Goal: Information Seeking & Learning: Check status

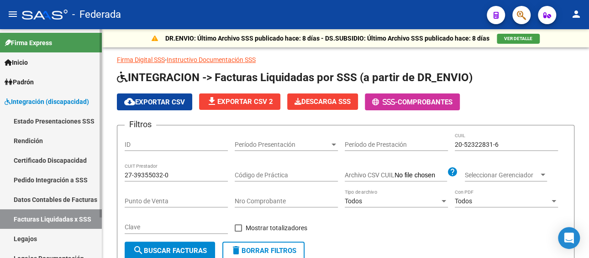
scroll to position [0, 304]
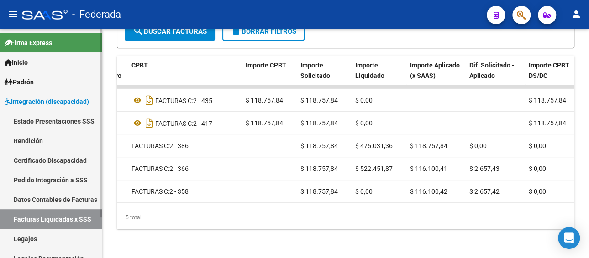
click at [28, 239] on link "Legajos" at bounding box center [51, 239] width 102 height 20
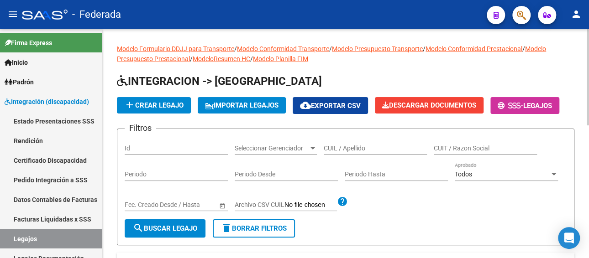
click at [337, 145] on input "CUIL / Apellido" at bounding box center [374, 149] width 103 height 8
paste input "[PERSON_NAME]"
click at [187, 228] on span "search Buscar Legajo" at bounding box center [165, 228] width 64 height 8
drag, startPoint x: 401, startPoint y: 149, endPoint x: 221, endPoint y: 148, distance: 180.2
click at [221, 148] on div "Filtros Id Seleccionar Gerenciador Seleccionar Gerenciador [PERSON_NAME] / Apel…" at bounding box center [346, 177] width 442 height 83
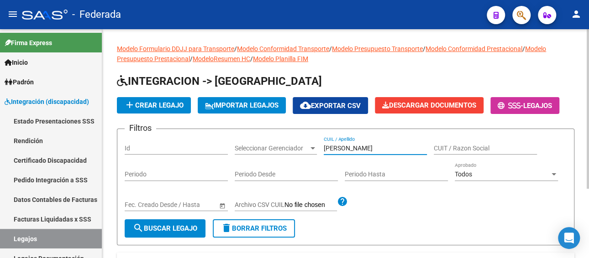
paste input "[PERSON_NAME] SAN [PERSON_NAME]"
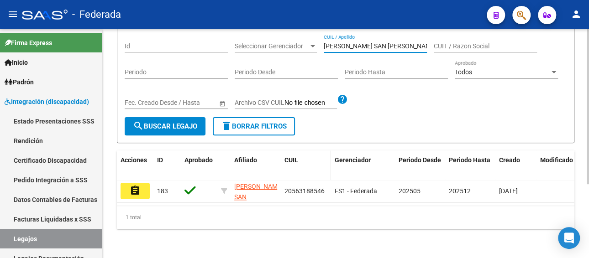
scroll to position [109, 0]
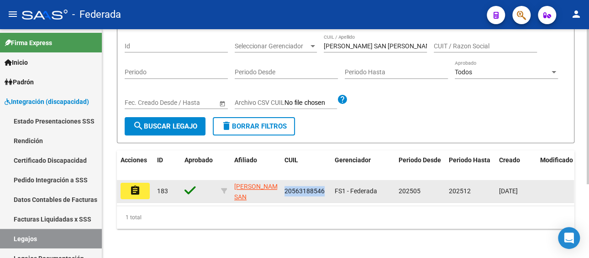
drag, startPoint x: 327, startPoint y: 183, endPoint x: 283, endPoint y: 186, distance: 43.9
click at [283, 186] on datatable-body-cell "20563188546" at bounding box center [306, 191] width 50 height 22
copy span "20563188546"
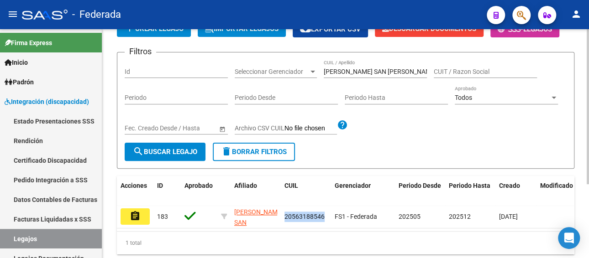
scroll to position [63, 0]
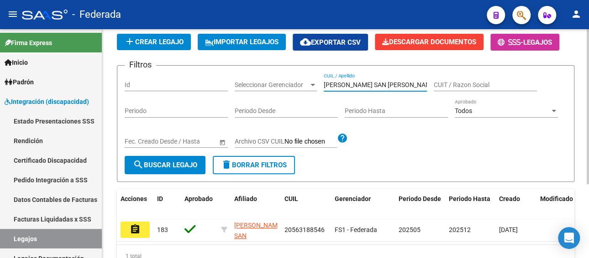
drag, startPoint x: 378, startPoint y: 81, endPoint x: 315, endPoint y: 82, distance: 63.0
click at [315, 82] on div "Filtros Id Seleccionar Gerenciador Seleccionar Gerenciador [PERSON_NAME] SAN [P…" at bounding box center [346, 114] width 442 height 83
paste input "[PERSON_NAME]"
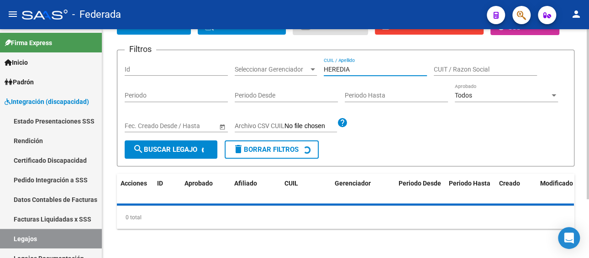
scroll to position [99, 0]
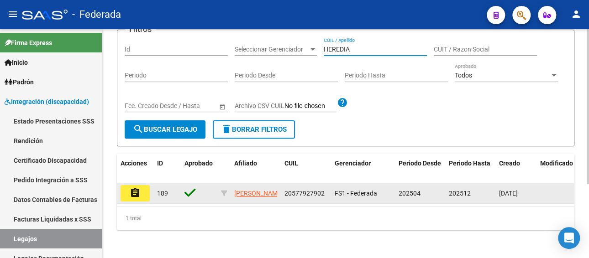
type input "HEREDIA"
drag, startPoint x: 323, startPoint y: 193, endPoint x: 281, endPoint y: 196, distance: 42.5
click at [281, 196] on datatable-body-cell "20577927902" at bounding box center [306, 193] width 50 height 20
copy span "20577927902"
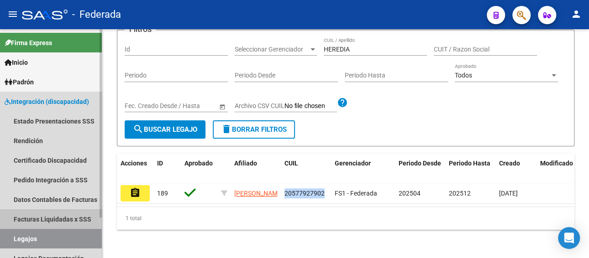
click at [73, 217] on link "Facturas Liquidadas x SSS" at bounding box center [51, 219] width 102 height 20
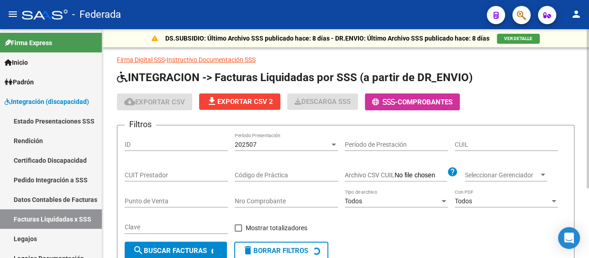
click at [276, 142] on div "202507" at bounding box center [281, 145] width 95 height 8
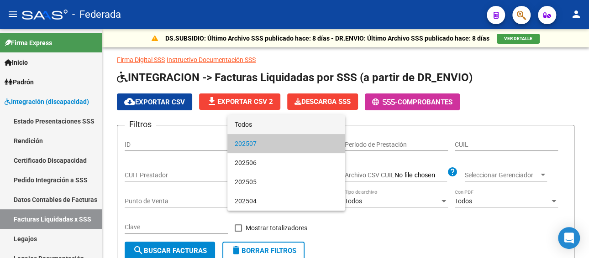
click at [275, 125] on span "Todos" at bounding box center [285, 124] width 103 height 19
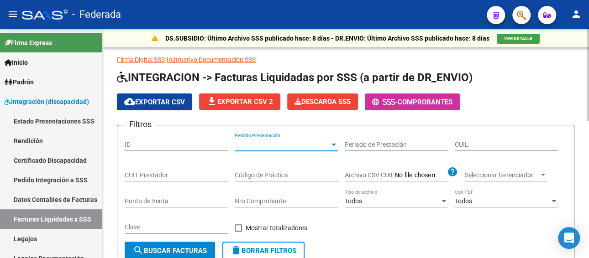
click at [478, 146] on input "CUIL" at bounding box center [505, 145] width 103 height 8
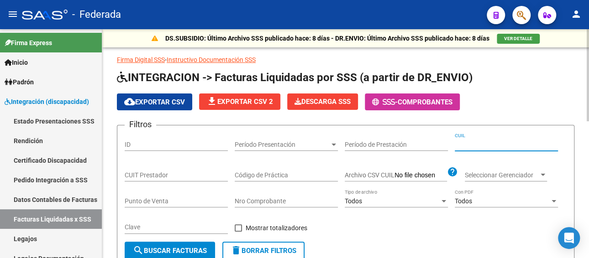
paste input "20-57792790-2"
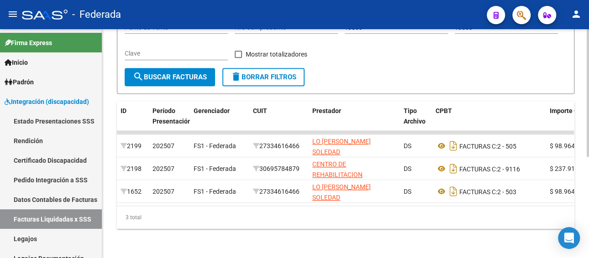
scroll to position [181, 0]
type input "20-57792790-2"
click at [35, 242] on link "Legajos" at bounding box center [51, 239] width 102 height 20
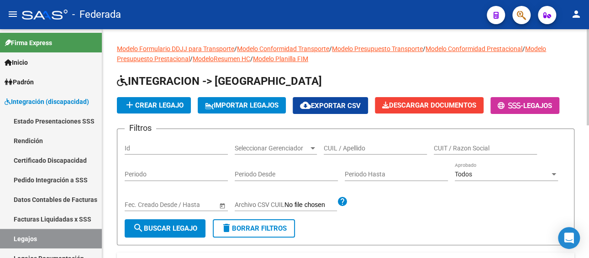
click at [370, 150] on input "CUIL / Apellido" at bounding box center [374, 149] width 103 height 8
paste input "[PERSON_NAME]"
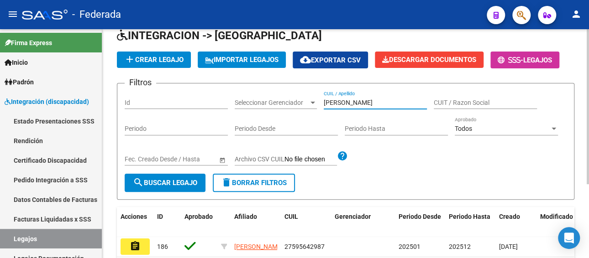
scroll to position [91, 0]
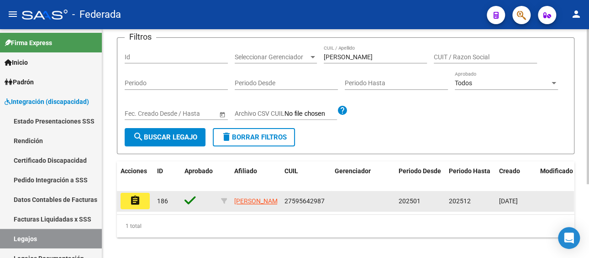
drag, startPoint x: 334, startPoint y: 203, endPoint x: 298, endPoint y: 199, distance: 36.7
click at [290, 199] on div "assignment 186 [PERSON_NAME] 27595642987 202501 202512 [DATE]" at bounding box center [427, 201] width 620 height 21
drag, startPoint x: 333, startPoint y: 199, endPoint x: 290, endPoint y: 199, distance: 43.3
click at [285, 199] on div "assignment 186 [PERSON_NAME] 27595642987 202501 202512 [DATE]" at bounding box center [427, 201] width 620 height 21
click at [336, 204] on datatable-body-cell at bounding box center [363, 201] width 64 height 20
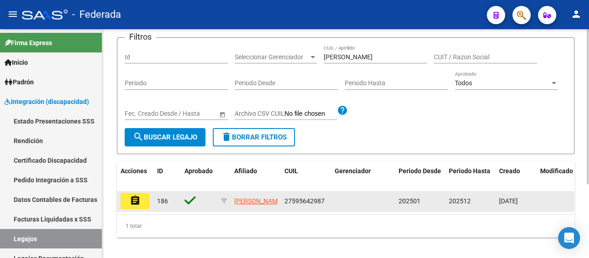
click at [341, 195] on datatable-body-cell at bounding box center [363, 201] width 64 height 20
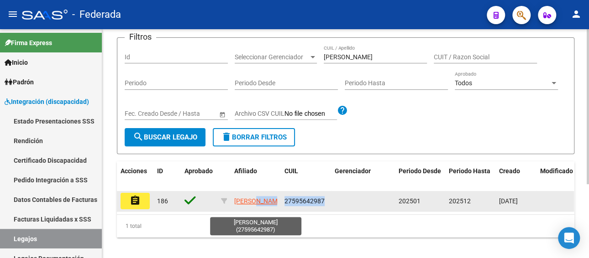
drag, startPoint x: 327, startPoint y: 202, endPoint x: 276, endPoint y: 202, distance: 51.1
click at [276, 202] on div "assignment 186 [PERSON_NAME] 27595642987 202501 202512 [DATE]" at bounding box center [427, 201] width 620 height 21
copy div "[PERSON_NAME] 27595642987"
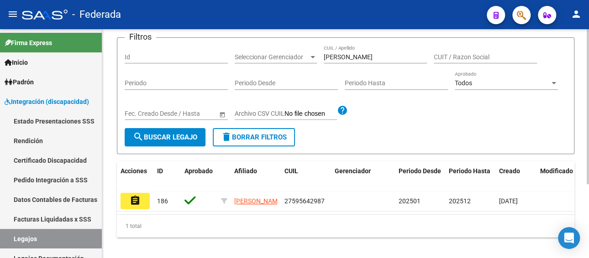
drag, startPoint x: 325, startPoint y: 226, endPoint x: 290, endPoint y: 210, distance: 38.2
click at [325, 225] on div "1 total" at bounding box center [345, 226] width 457 height 23
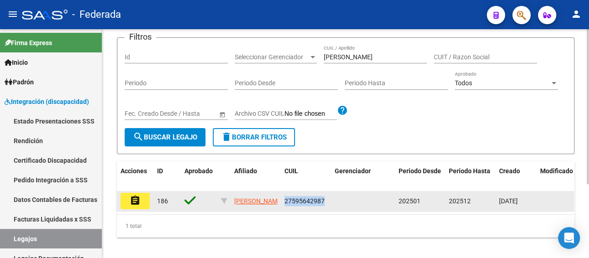
drag, startPoint x: 282, startPoint y: 198, endPoint x: 325, endPoint y: 203, distance: 42.7
click at [325, 203] on datatable-body-cell "27595642987" at bounding box center [306, 201] width 50 height 20
copy span "27595642987"
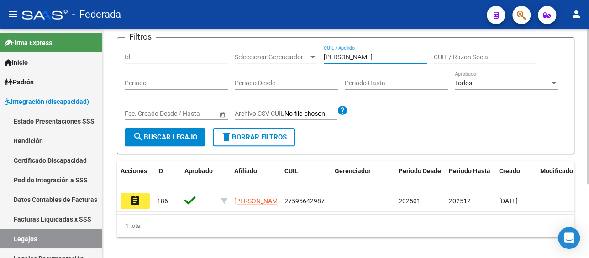
drag, startPoint x: 375, startPoint y: 56, endPoint x: 295, endPoint y: 56, distance: 79.8
click at [295, 56] on div "Filtros Id Seleccionar Gerenciador Seleccionar Gerenciador [PERSON_NAME] CUIL /…" at bounding box center [346, 86] width 442 height 83
paste input "[PERSON_NAME]"
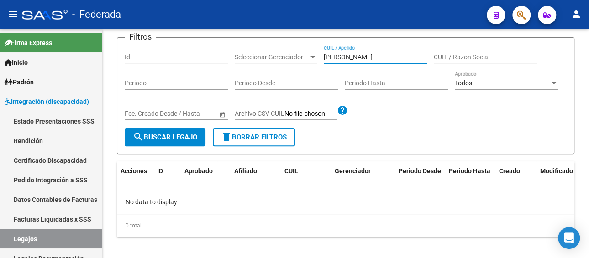
type input "[PERSON_NAME]"
drag, startPoint x: 348, startPoint y: 58, endPoint x: 312, endPoint y: 56, distance: 36.1
click at [312, 56] on div "Filtros Id Seleccionar Gerenciador Seleccionar Gerenciador [PERSON_NAME] CUIL /…" at bounding box center [346, 86] width 442 height 83
paste input "27313469269"
drag, startPoint x: 380, startPoint y: 57, endPoint x: 258, endPoint y: 54, distance: 121.8
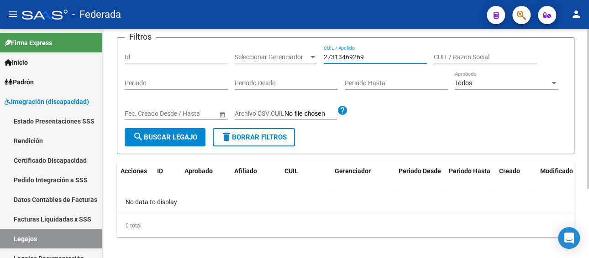
click at [258, 54] on div "Filtros Id Seleccionar Gerenciador Seleccionar Gerenciador 27313469269 CUIL / A…" at bounding box center [346, 86] width 442 height 83
paste input "[PERSON_NAME]"
drag, startPoint x: 365, startPoint y: 56, endPoint x: 307, endPoint y: 47, distance: 59.1
click at [317, 56] on div "Filtros Id Seleccionar Gerenciador Seleccionar Gerenciador [PERSON_NAME] CUIL /…" at bounding box center [346, 86] width 442 height 83
paste input "[PERSON_NAME]"
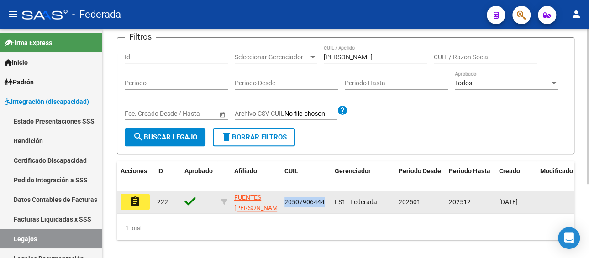
drag, startPoint x: 324, startPoint y: 202, endPoint x: 283, endPoint y: 201, distance: 40.6
click at [284, 201] on div "20507906444" at bounding box center [305, 202] width 43 height 10
copy span "20507906444"
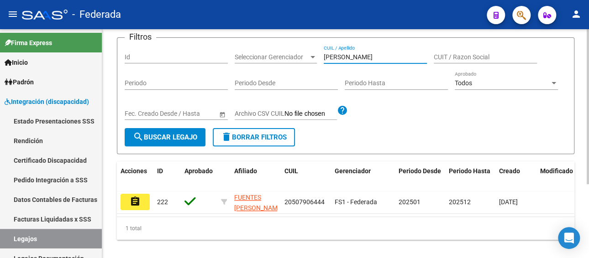
drag, startPoint x: 388, startPoint y: 57, endPoint x: 306, endPoint y: 57, distance: 82.1
click at [306, 57] on div "Filtros Id Seleccionar Gerenciador Seleccionar Gerenciador [PERSON_NAME] / Apel…" at bounding box center [346, 86] width 442 height 83
paste input "23537732369"
type input "23537732369"
click at [171, 142] on button "search Buscar Legajo" at bounding box center [165, 137] width 81 height 18
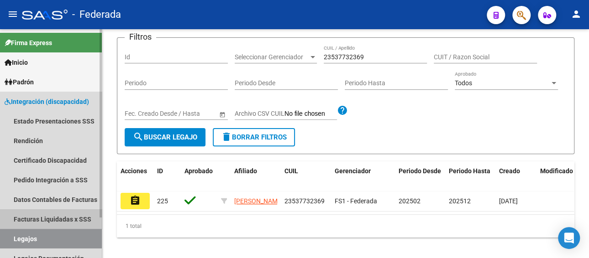
click at [58, 216] on link "Facturas Liquidadas x SSS" at bounding box center [51, 219] width 102 height 20
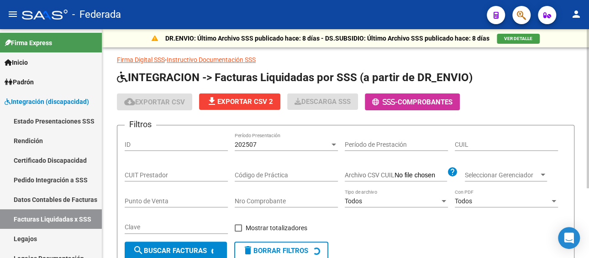
click at [294, 146] on div "202507" at bounding box center [281, 145] width 95 height 8
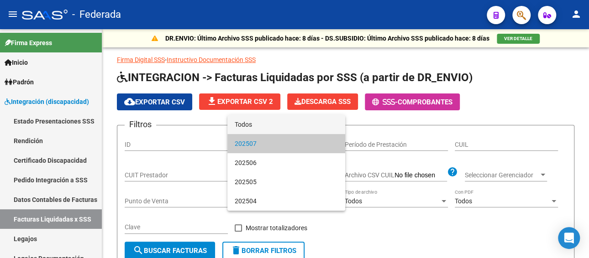
click at [277, 124] on span "Todos" at bounding box center [285, 124] width 103 height 19
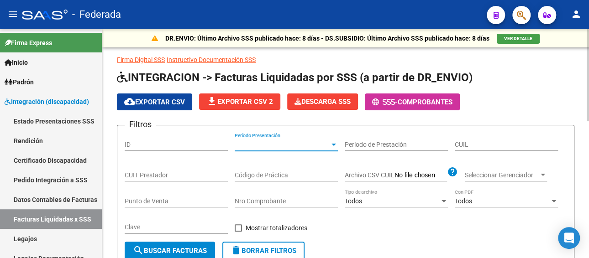
click at [490, 141] on input "CUIL" at bounding box center [505, 145] width 103 height 8
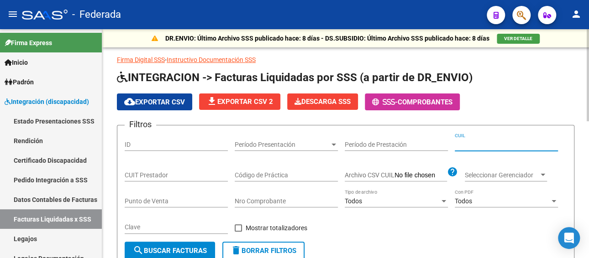
paste input "23-53773236-9"
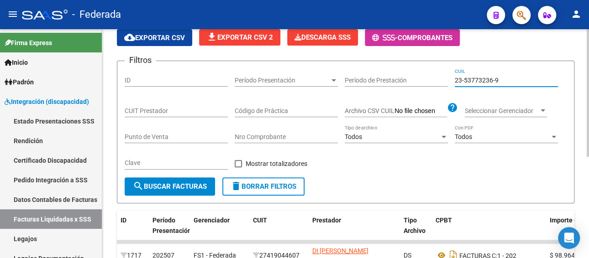
scroll to position [137, 0]
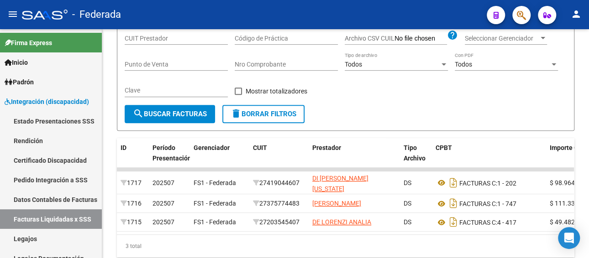
type input "23-53773236-9"
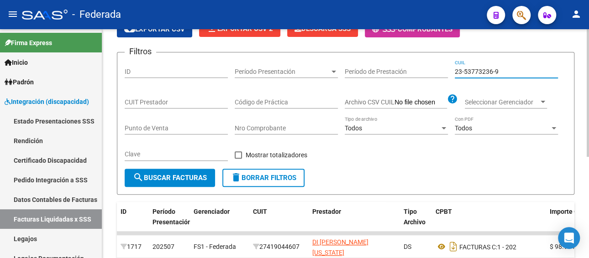
scroll to position [46, 0]
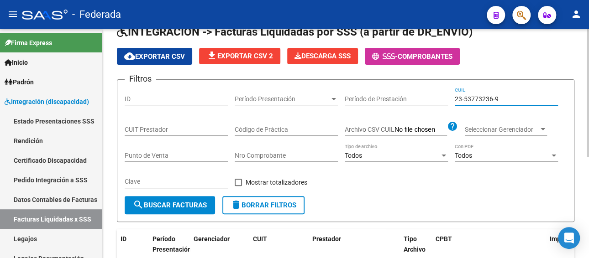
click at [184, 203] on span "search Buscar Facturas" at bounding box center [170, 205] width 74 height 8
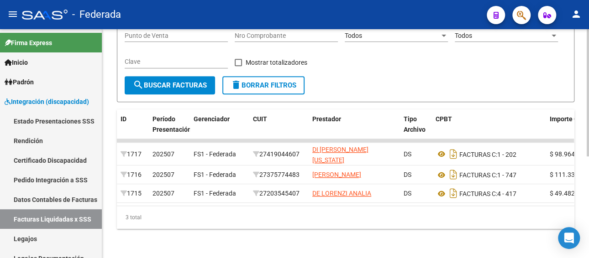
scroll to position [181, 0]
click at [49, 244] on link "Legajos" at bounding box center [51, 239] width 102 height 20
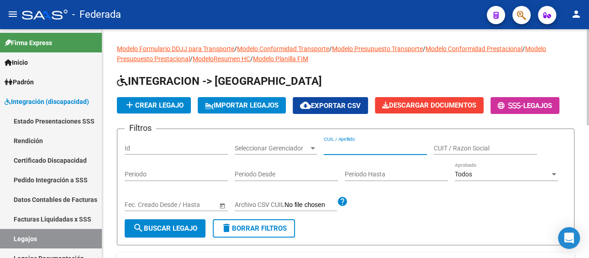
click at [372, 148] on input "CUIL / Apellido" at bounding box center [374, 149] width 103 height 8
paste input "[PERSON_NAME]"
click at [174, 230] on span "search Buscar Legajo" at bounding box center [165, 228] width 64 height 8
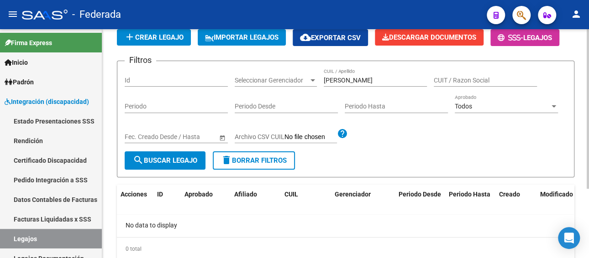
scroll to position [53, 0]
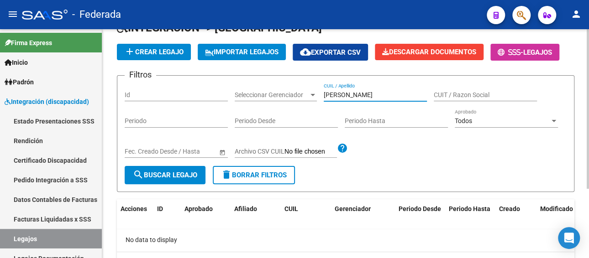
drag, startPoint x: 382, startPoint y: 94, endPoint x: 250, endPoint y: 94, distance: 131.8
click at [250, 94] on div "Filtros Id Seleccionar Gerenciador Seleccionar Gerenciador [PERSON_NAME] / Apel…" at bounding box center [346, 124] width 442 height 83
paste input "[PERSON_NAME] [PERSON_NAME]"
drag, startPoint x: 403, startPoint y: 93, endPoint x: 318, endPoint y: 91, distance: 84.9
click at [318, 91] on div "Filtros Id Seleccionar Gerenciador Seleccionar Gerenciador [PERSON_NAME] [DATE]…" at bounding box center [346, 124] width 442 height 83
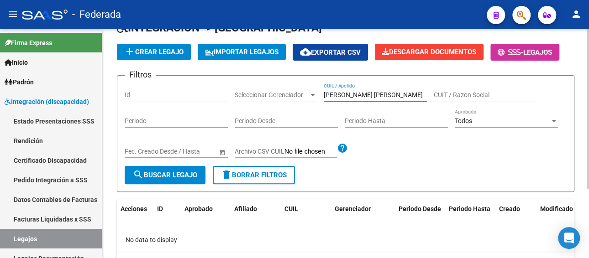
paste input "[PERSON_NAME] 218"
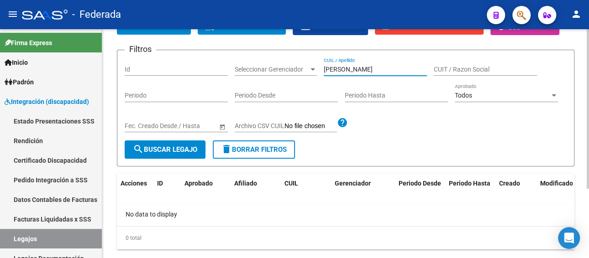
scroll to position [99, 0]
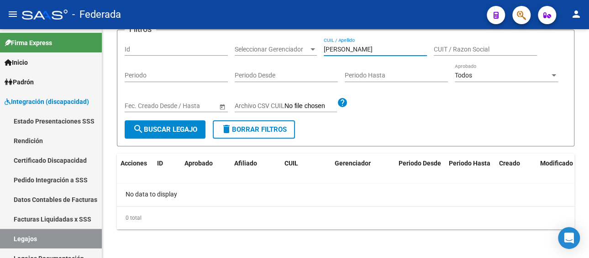
type input "[PERSON_NAME]"
